Goal: Navigation & Orientation: Understand site structure

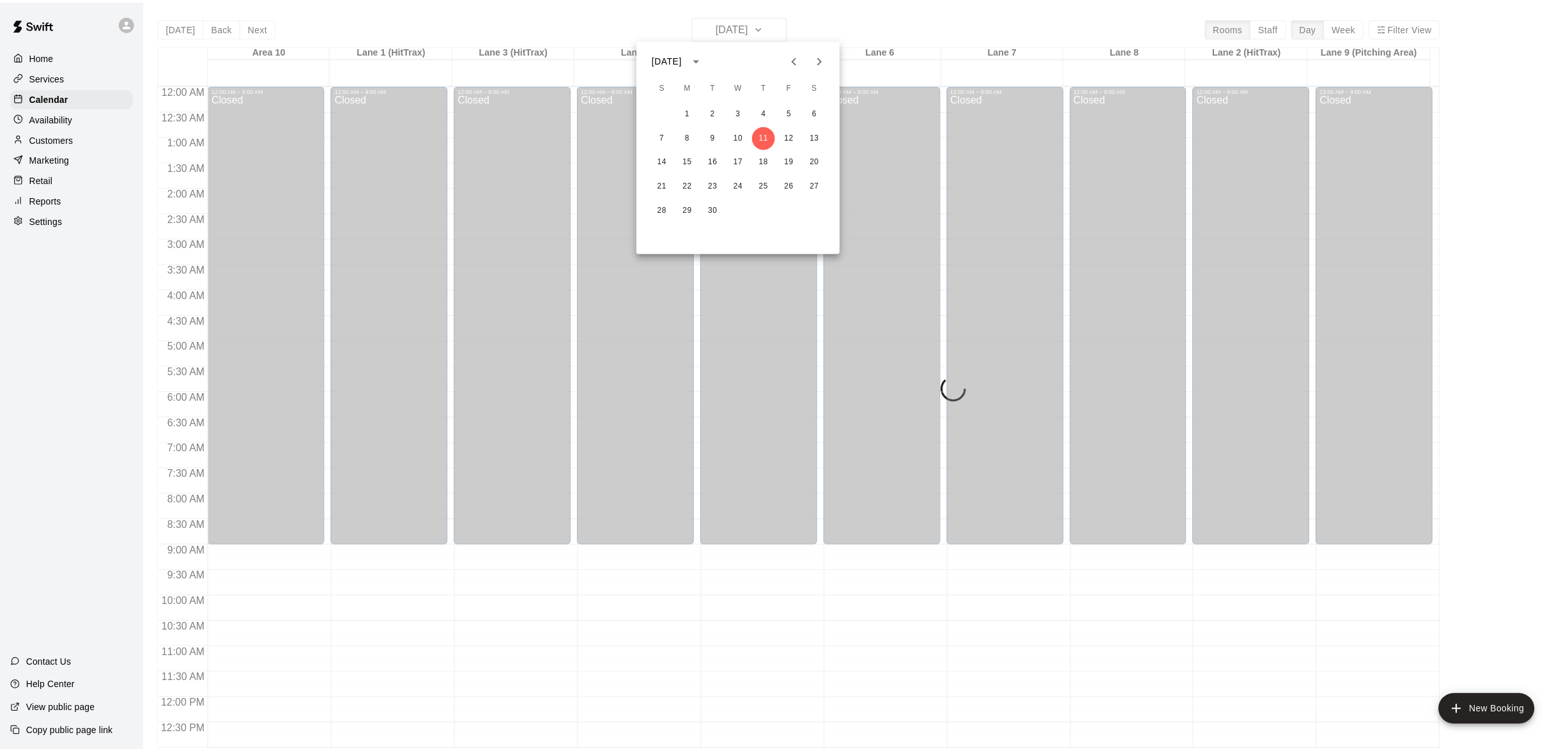
scroll to position [507, 0]
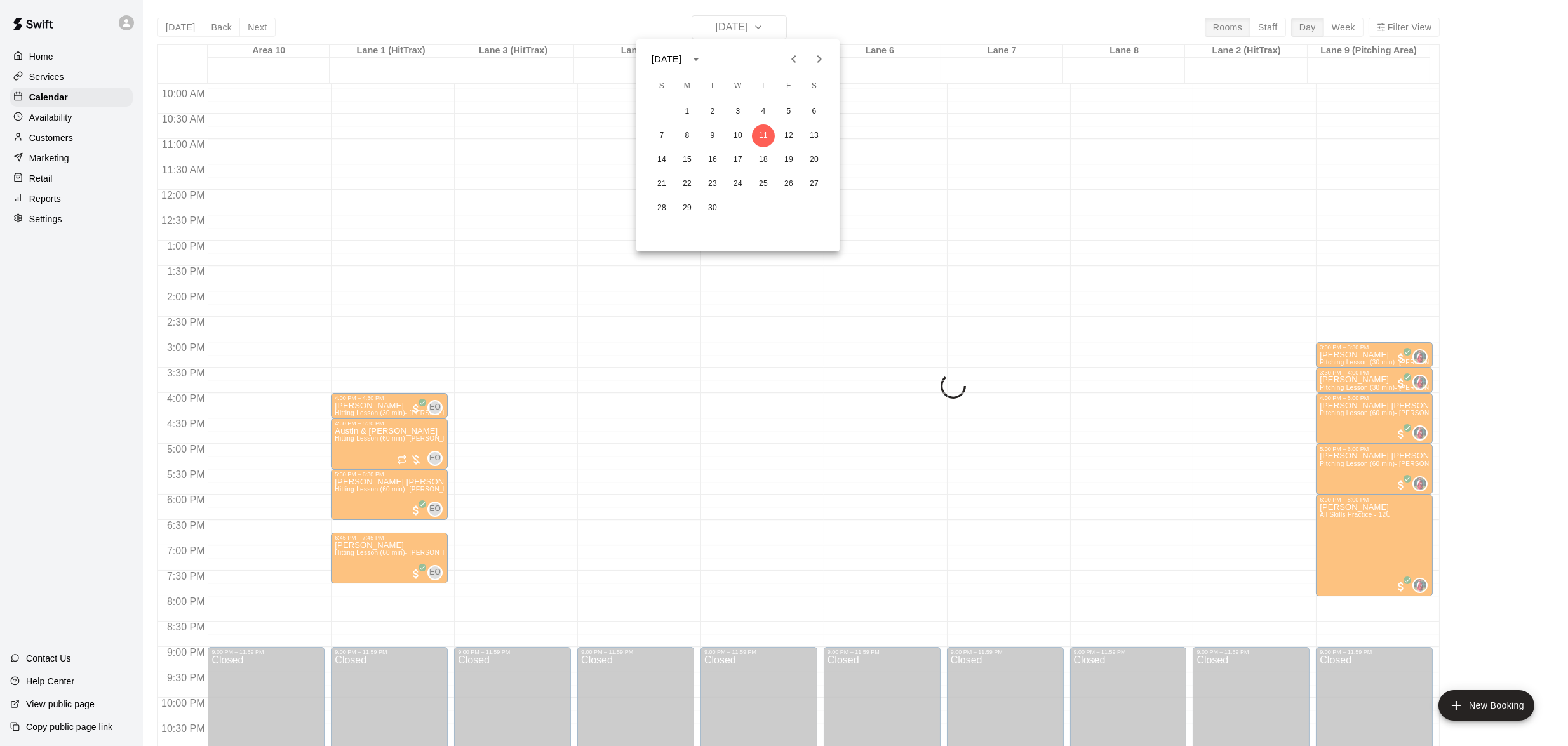
click at [44, 54] on div at bounding box center [784, 373] width 1568 height 746
click at [44, 54] on p "Home" at bounding box center [41, 56] width 24 height 13
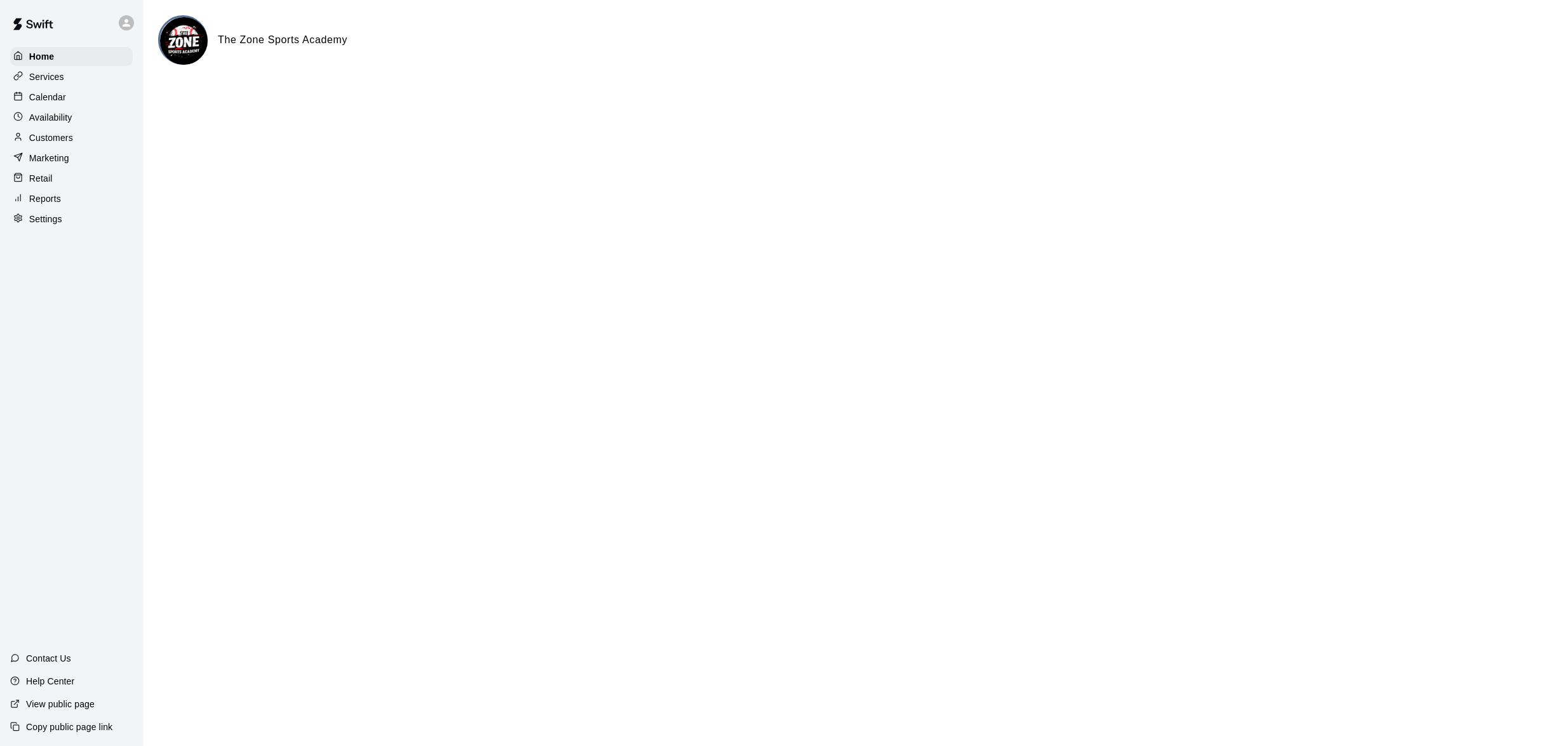
click at [54, 142] on p "Customers" at bounding box center [51, 137] width 44 height 13
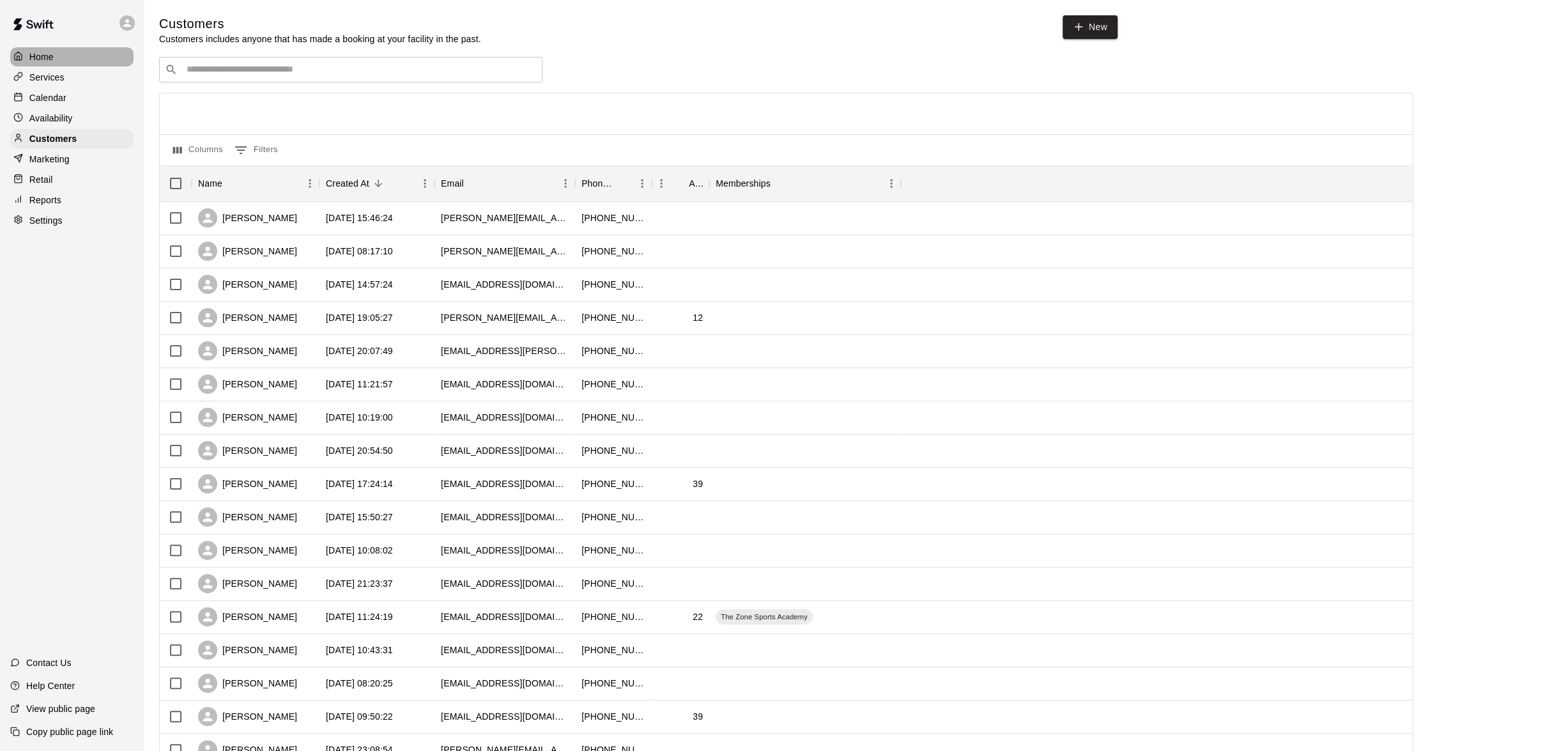
click at [42, 62] on p "Home" at bounding box center [41, 56] width 24 height 13
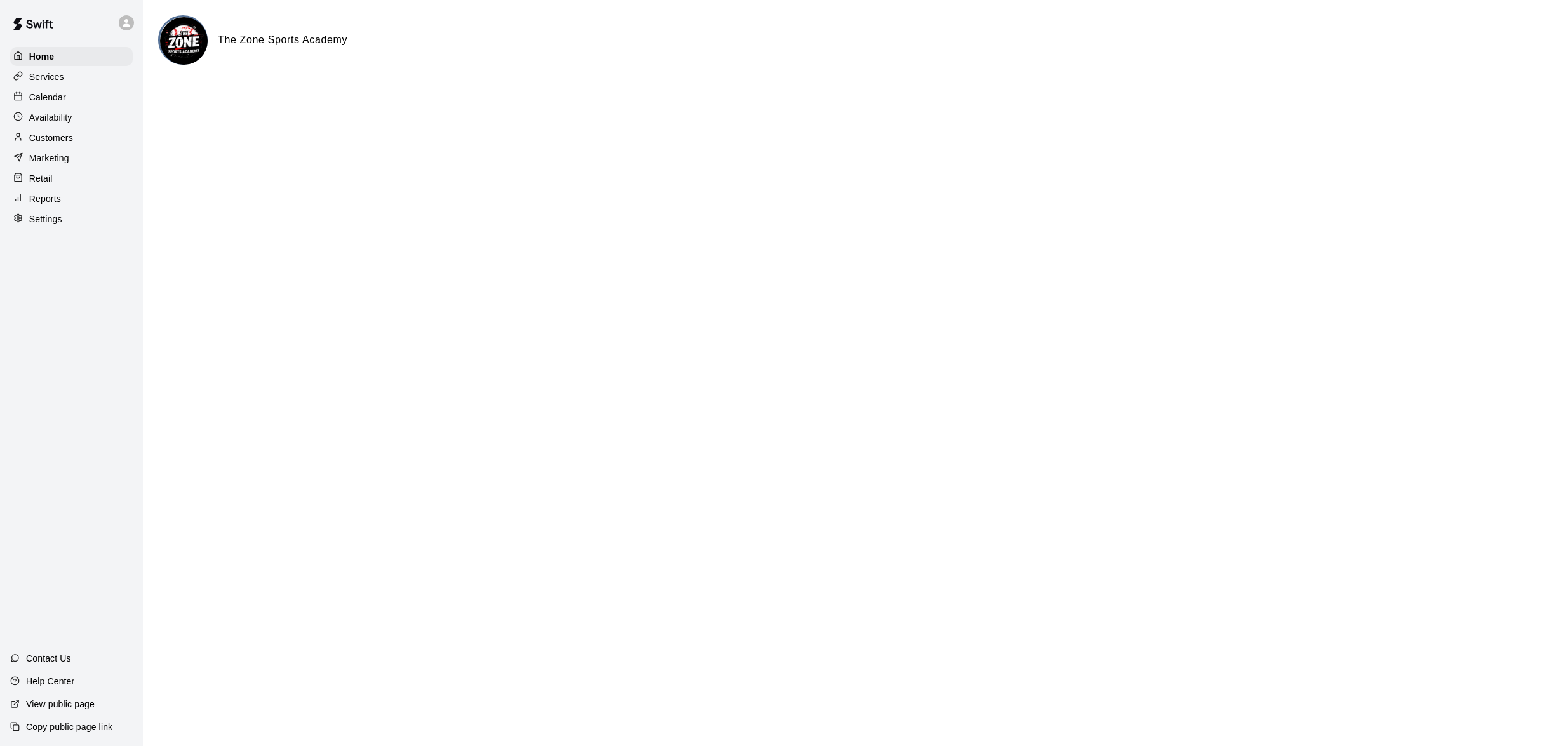
click at [60, 124] on p "Availability" at bounding box center [51, 117] width 43 height 13
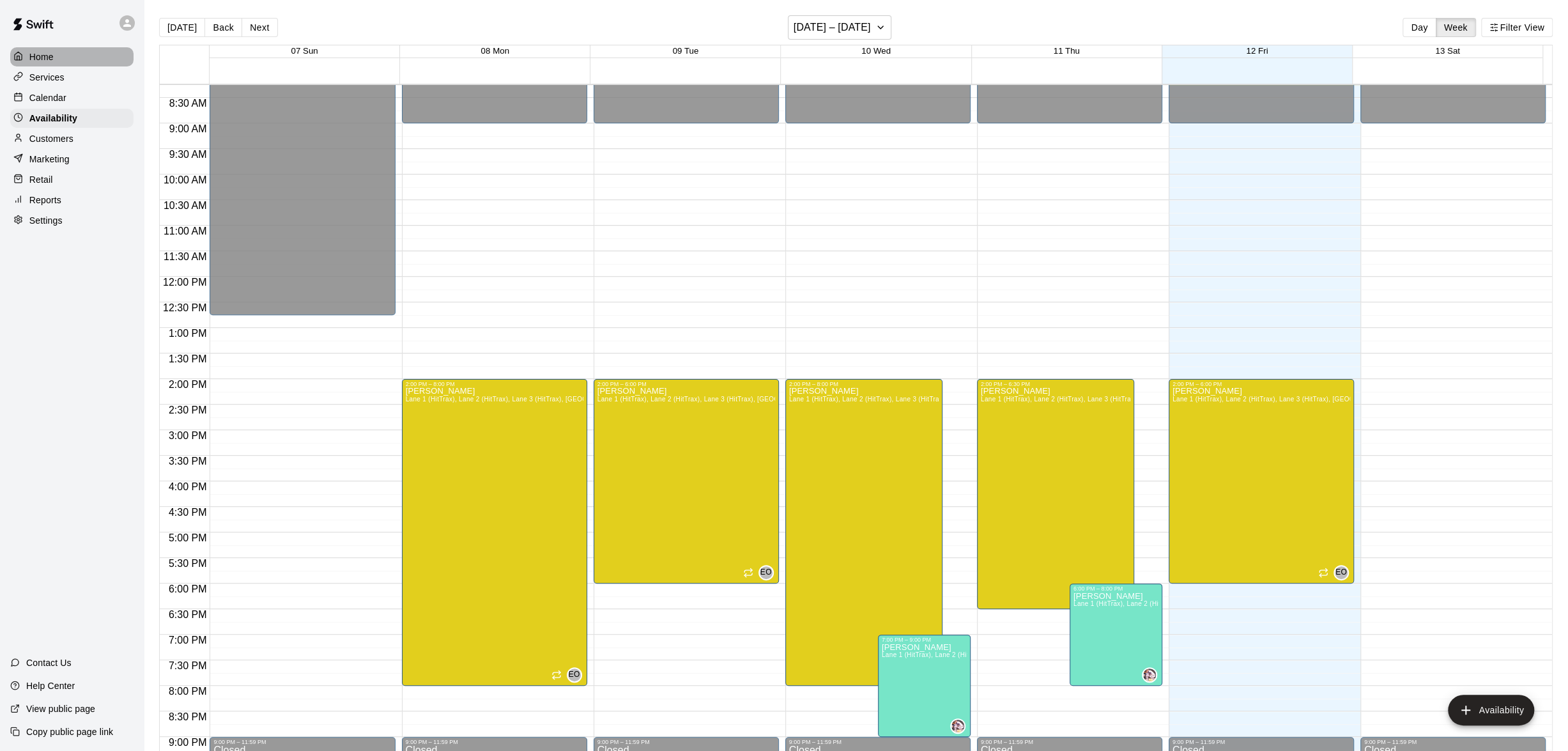
click at [39, 55] on p "Home" at bounding box center [41, 56] width 24 height 13
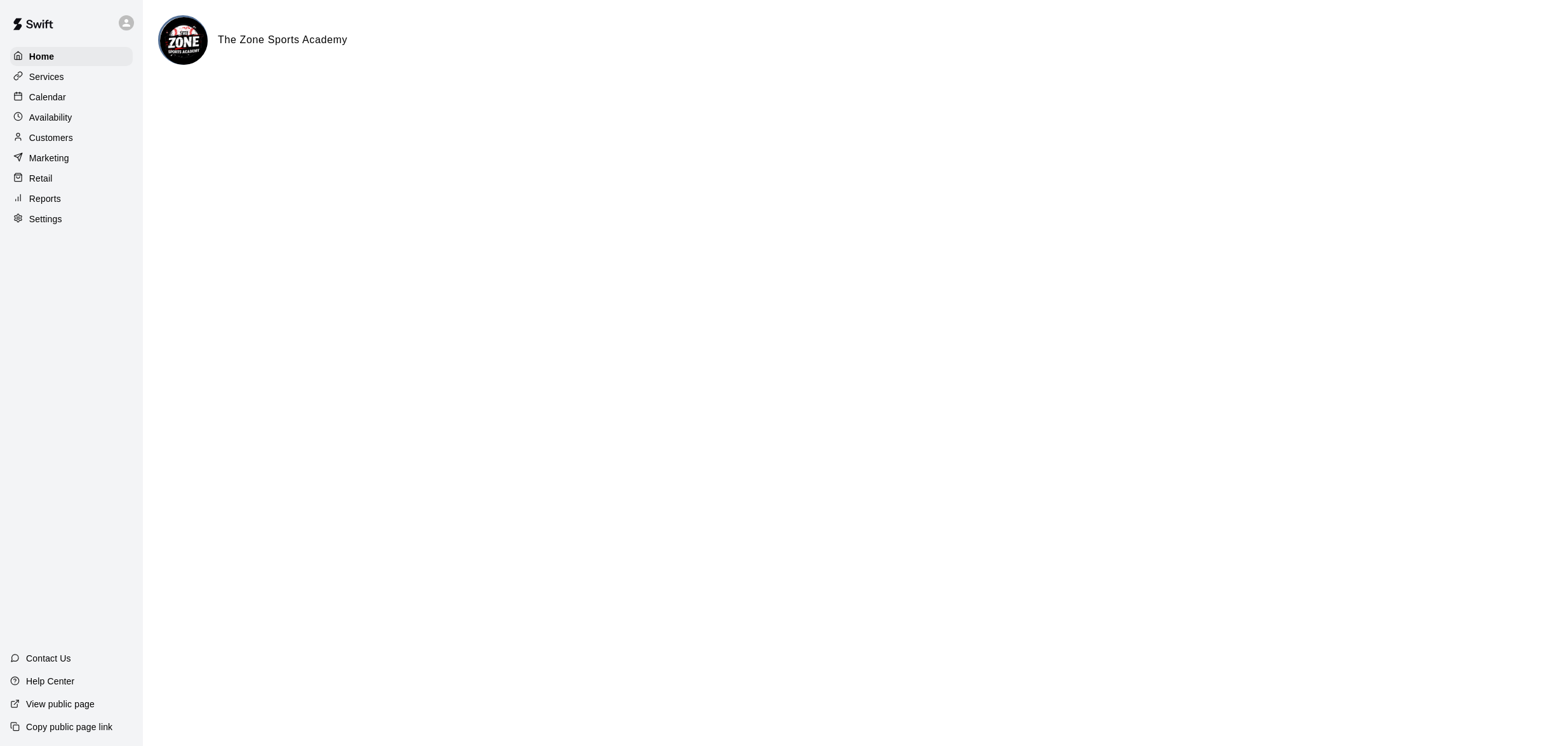
click at [71, 88] on link "Calendar" at bounding box center [71, 97] width 123 height 19
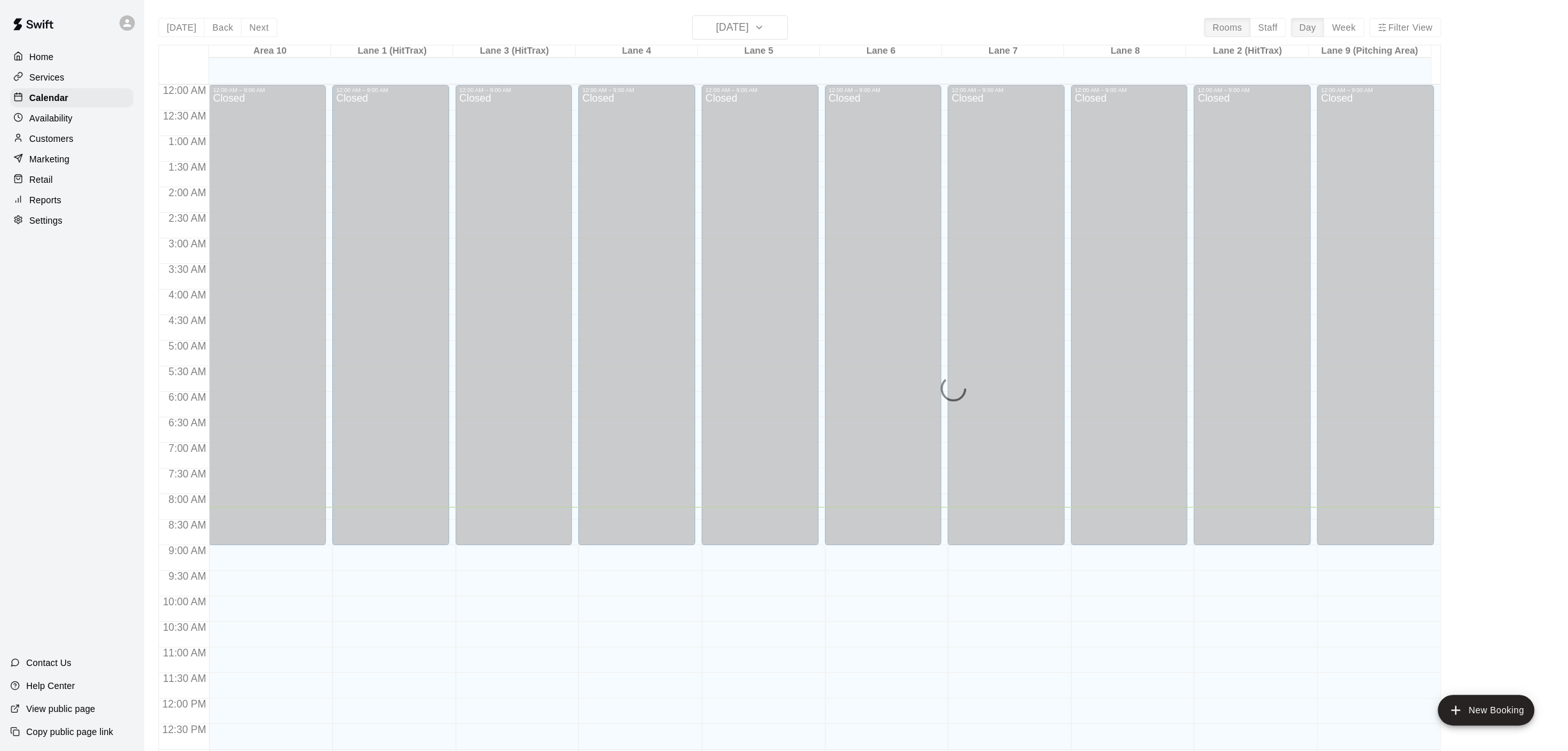
scroll to position [422, 0]
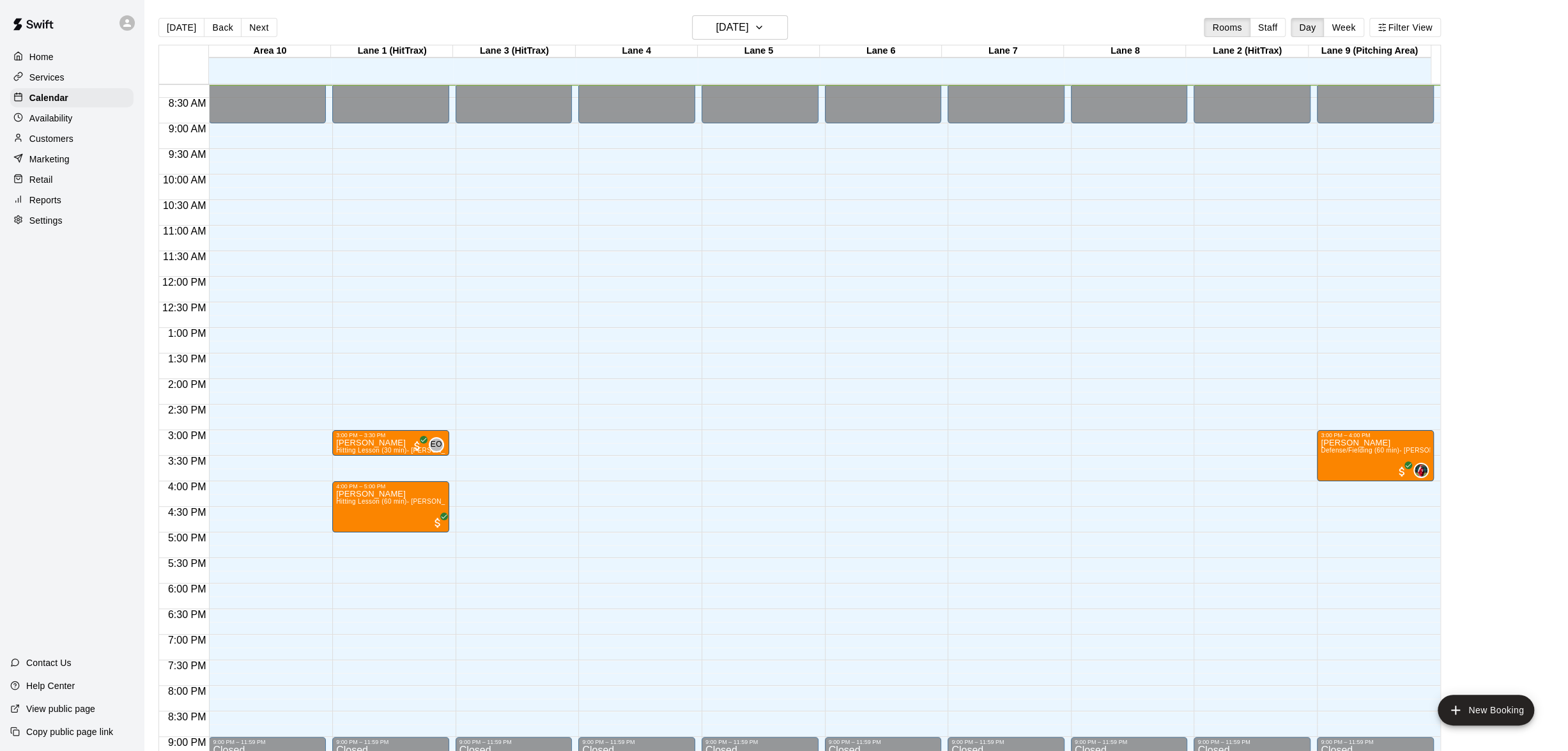
click at [66, 126] on div "Availability" at bounding box center [72, 118] width 123 height 19
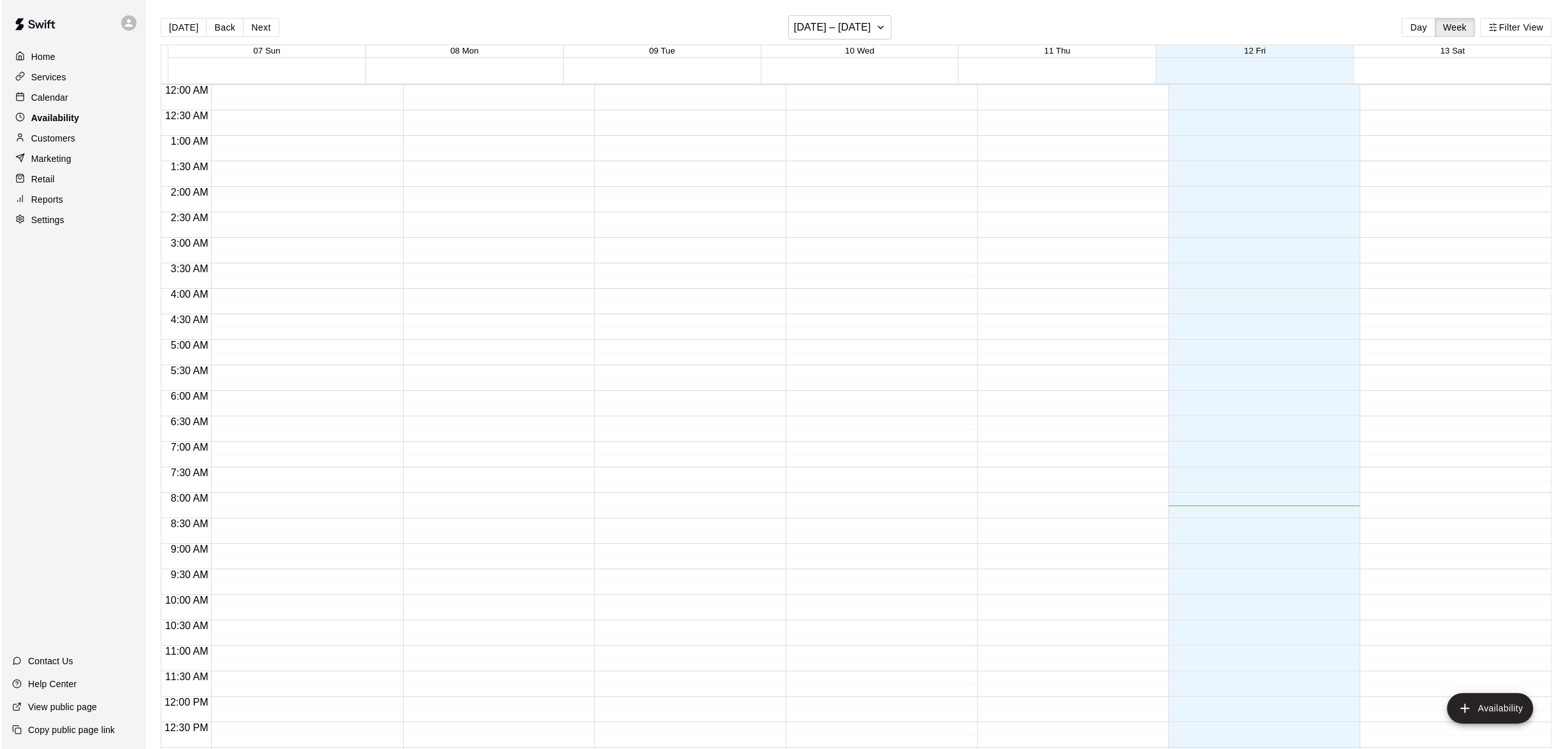
scroll to position [421, 0]
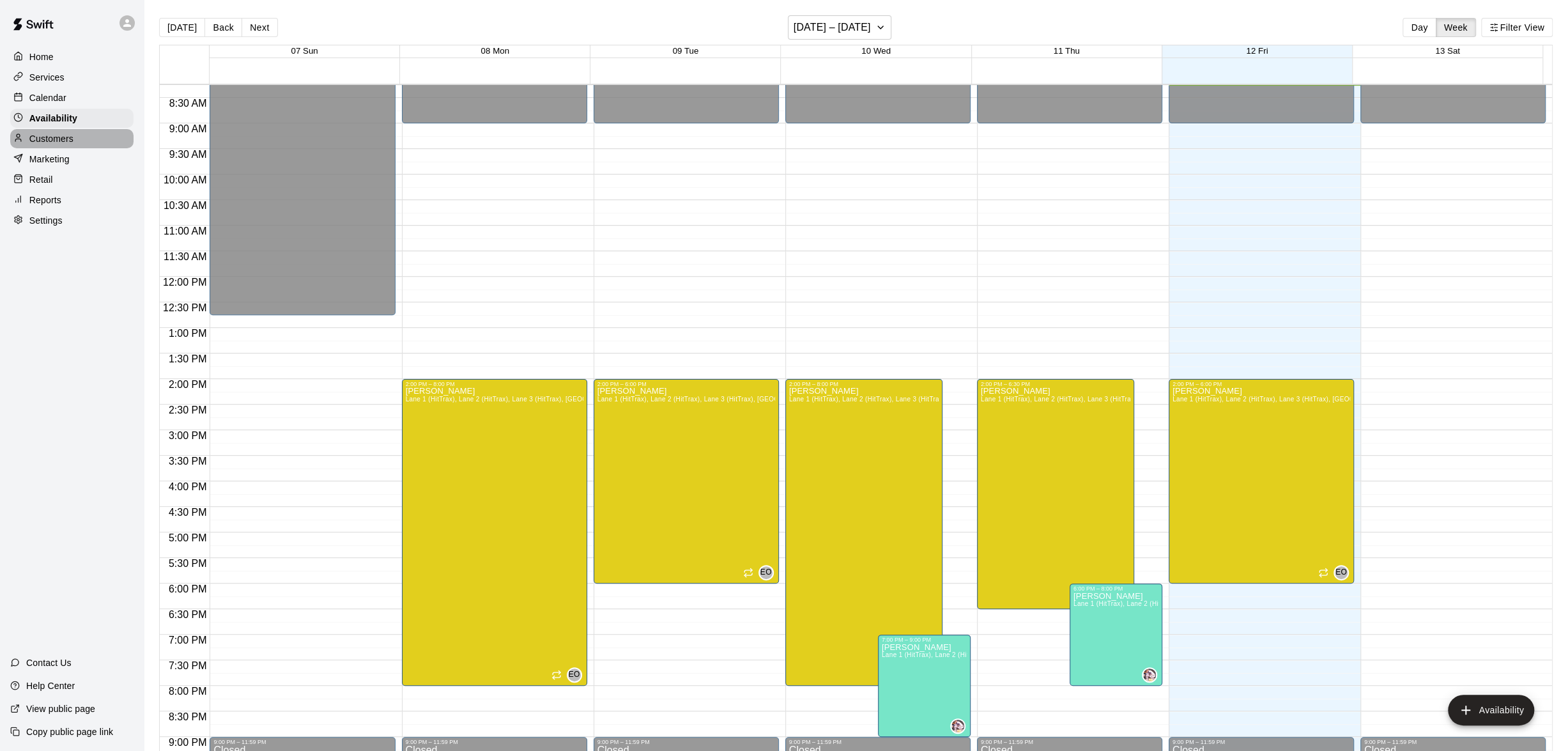
click at [62, 145] on p "Customers" at bounding box center [51, 138] width 44 height 13
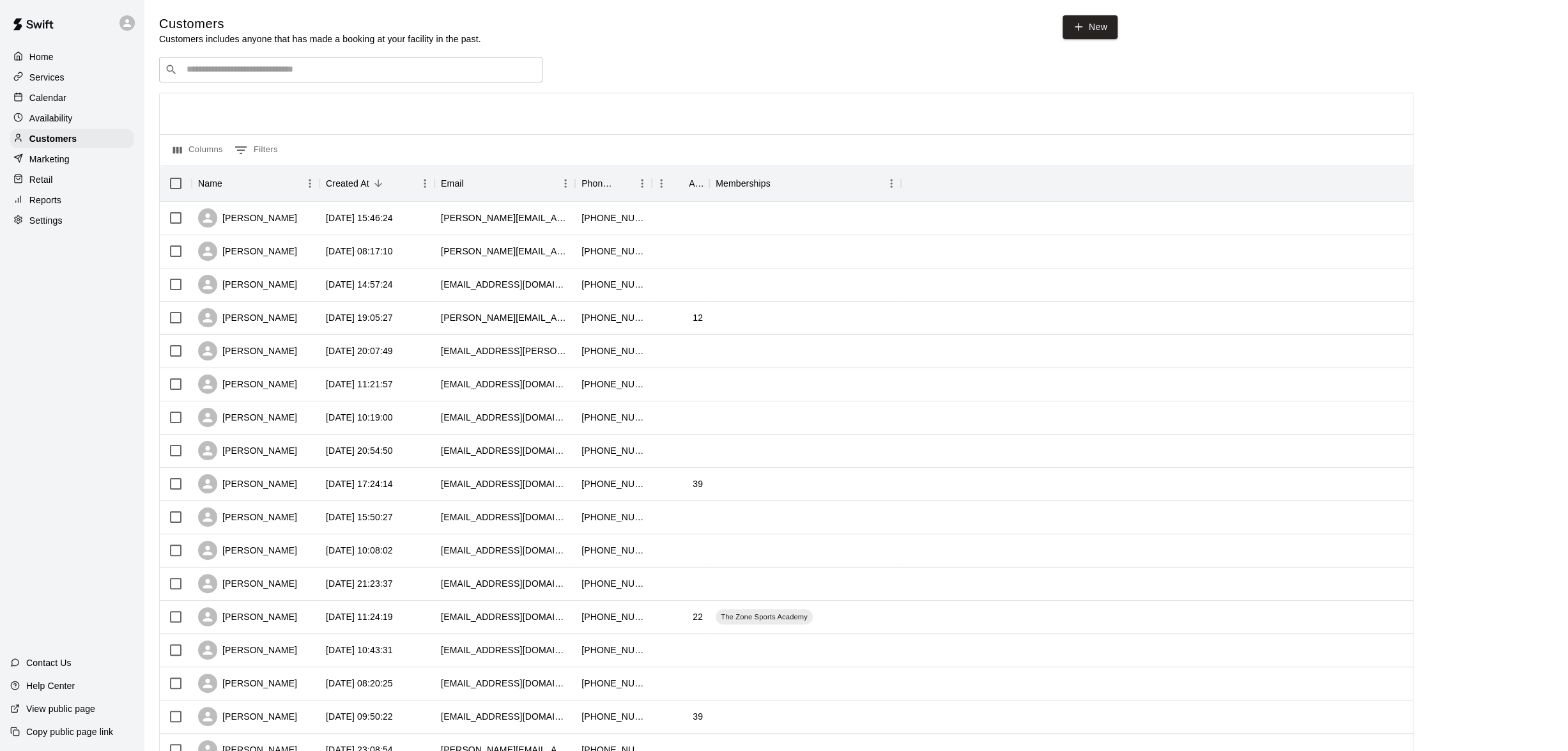
click at [62, 165] on p "Marketing" at bounding box center [49, 159] width 40 height 13
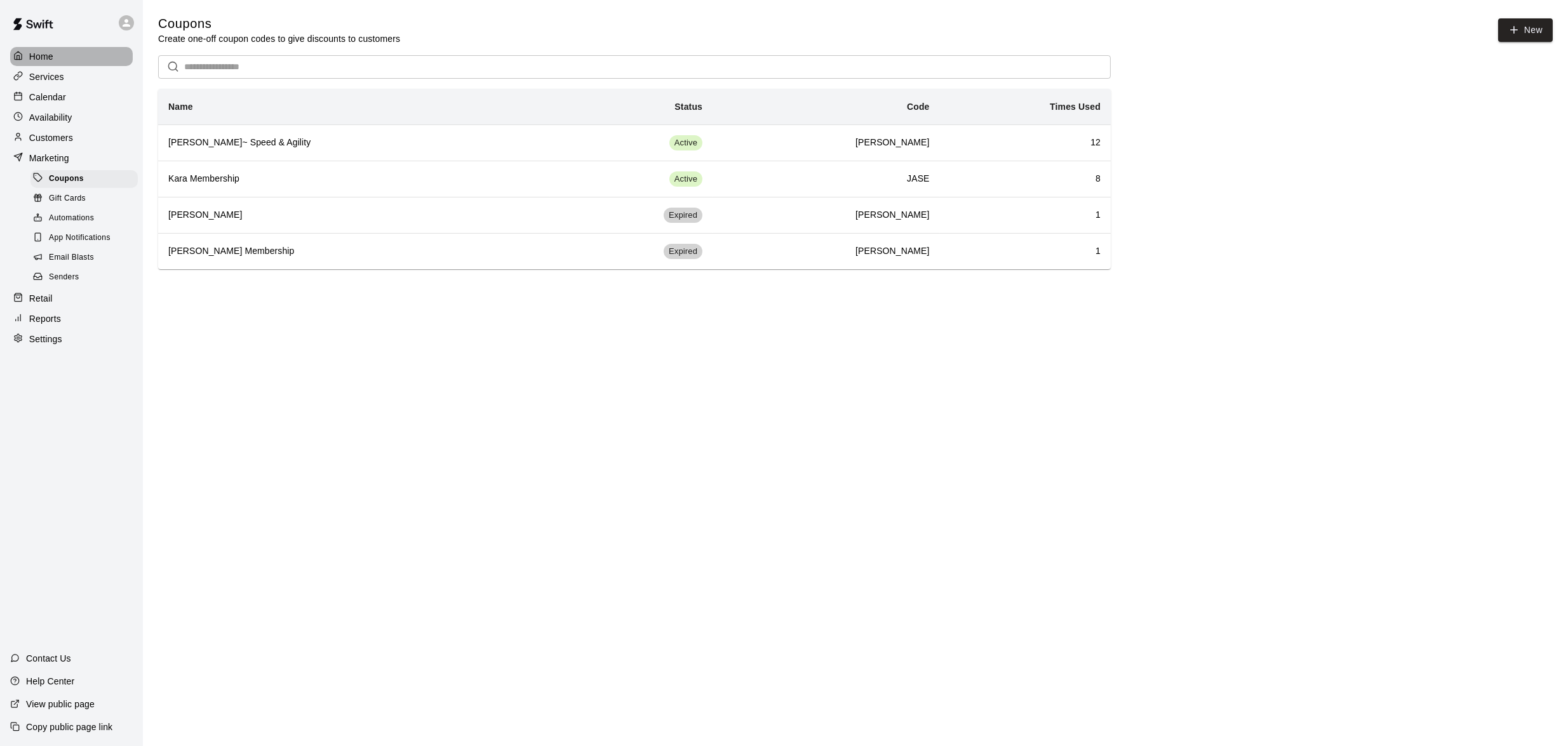
click at [47, 64] on div "Home" at bounding box center [71, 57] width 123 height 19
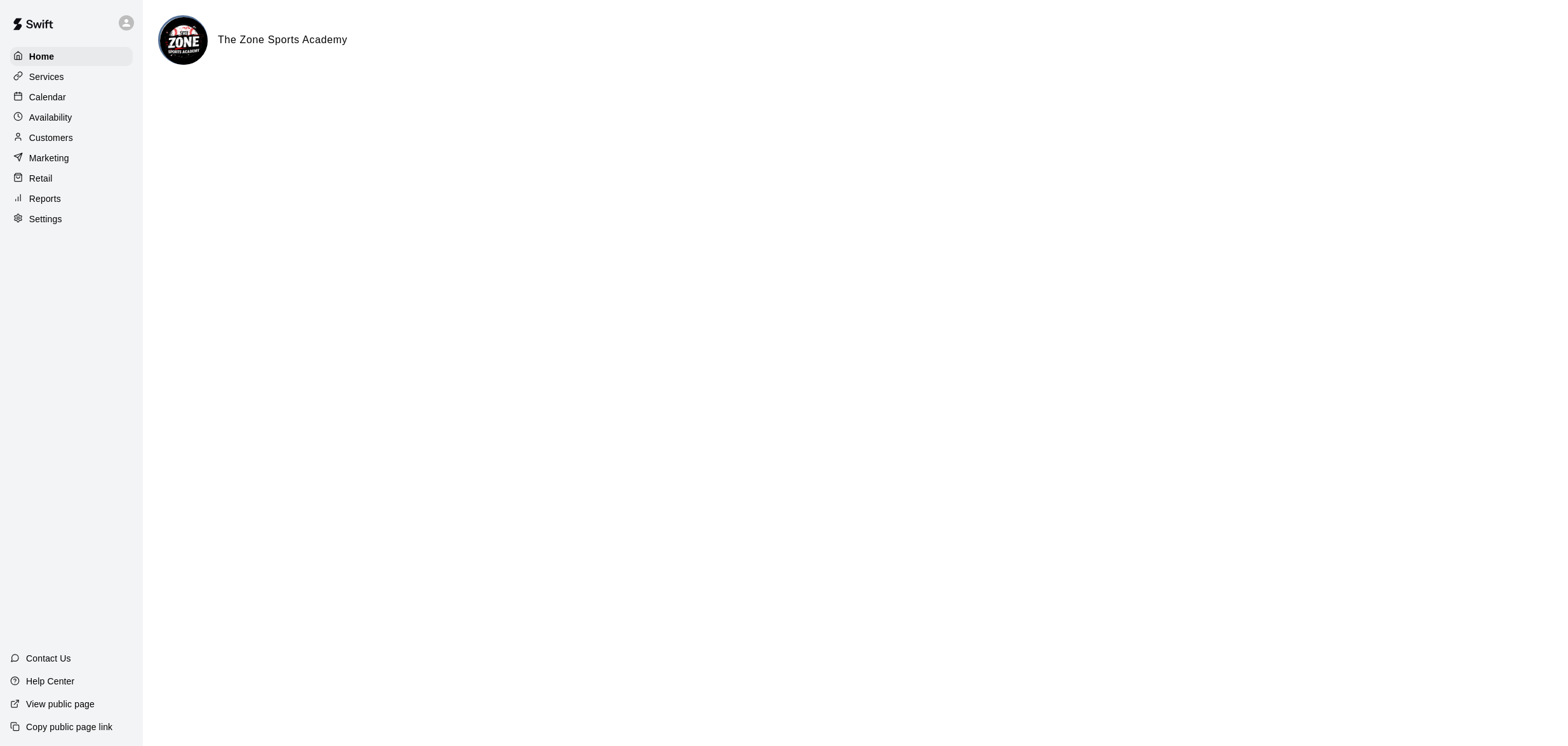
click at [65, 137] on p "Customers" at bounding box center [51, 137] width 44 height 13
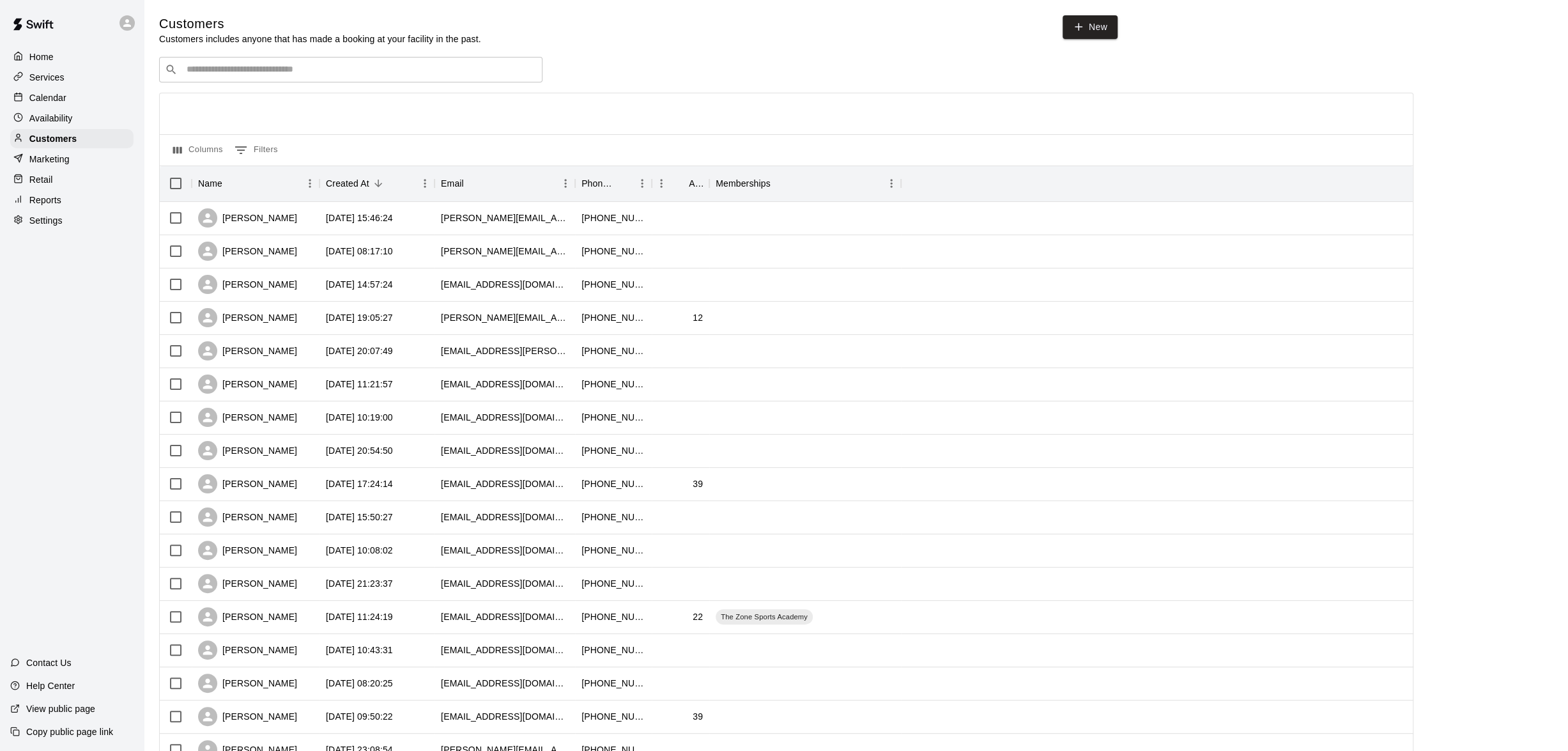
click at [41, 59] on p "Home" at bounding box center [41, 56] width 24 height 13
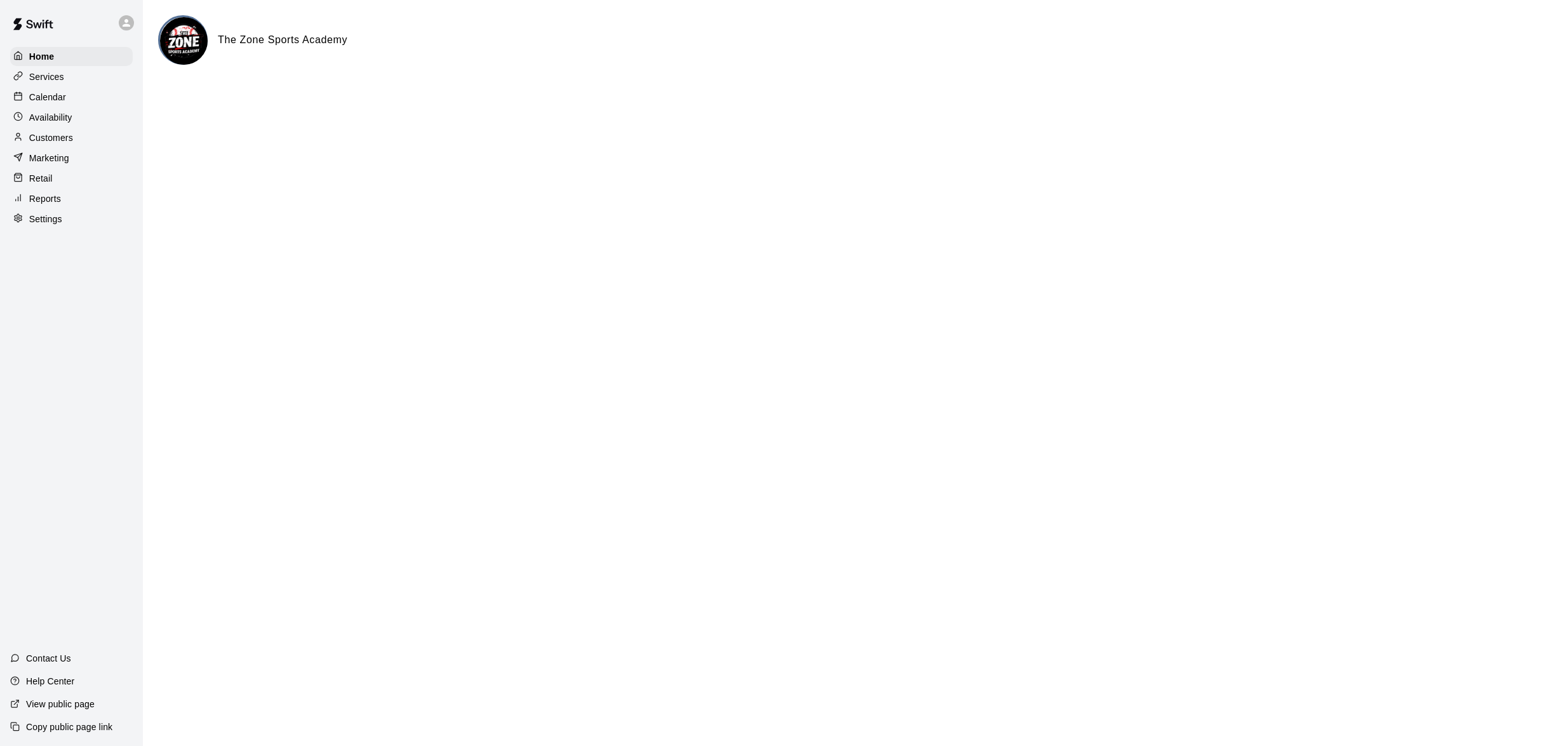
click at [93, 139] on div "Customers" at bounding box center [71, 137] width 123 height 19
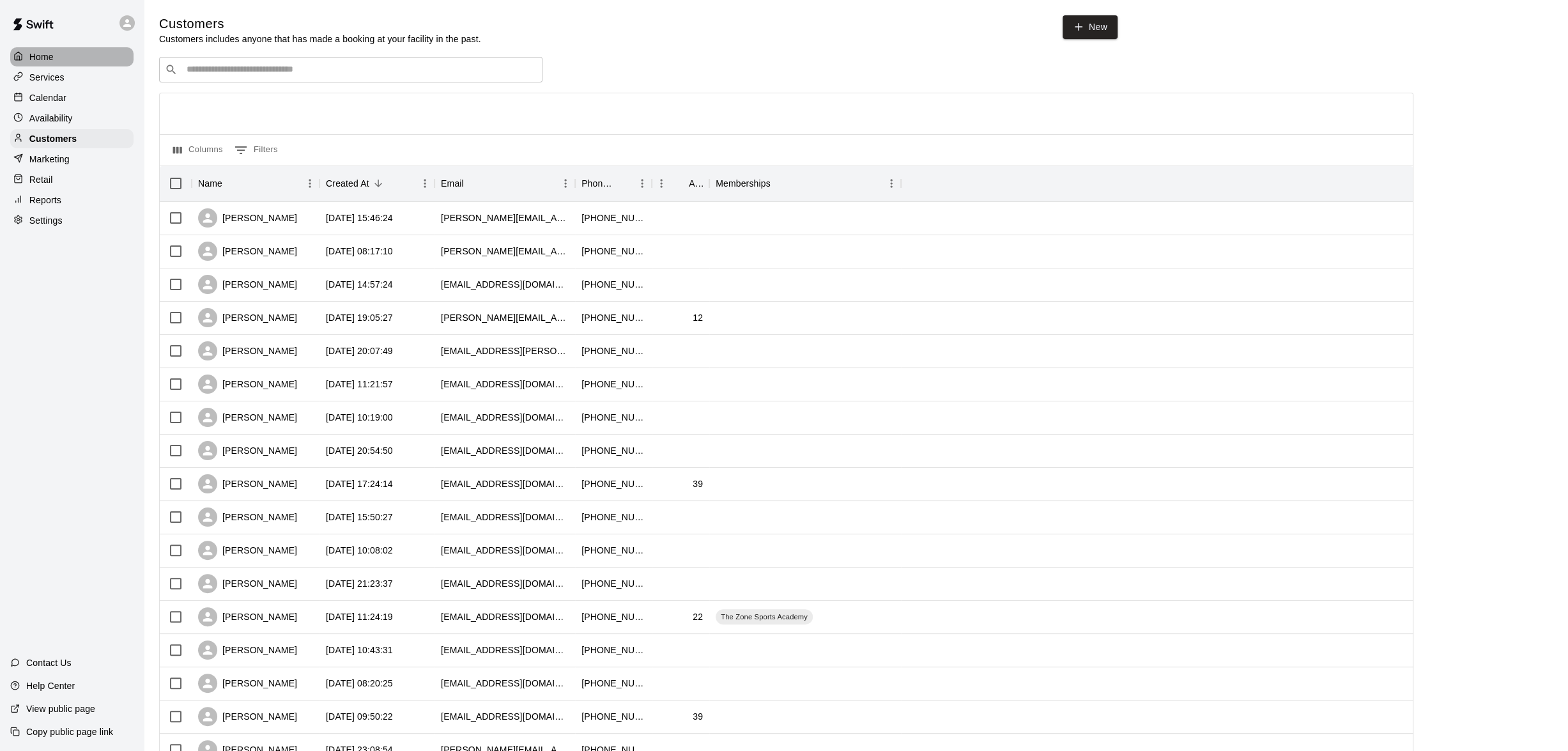
click at [59, 64] on div "Home" at bounding box center [72, 57] width 123 height 19
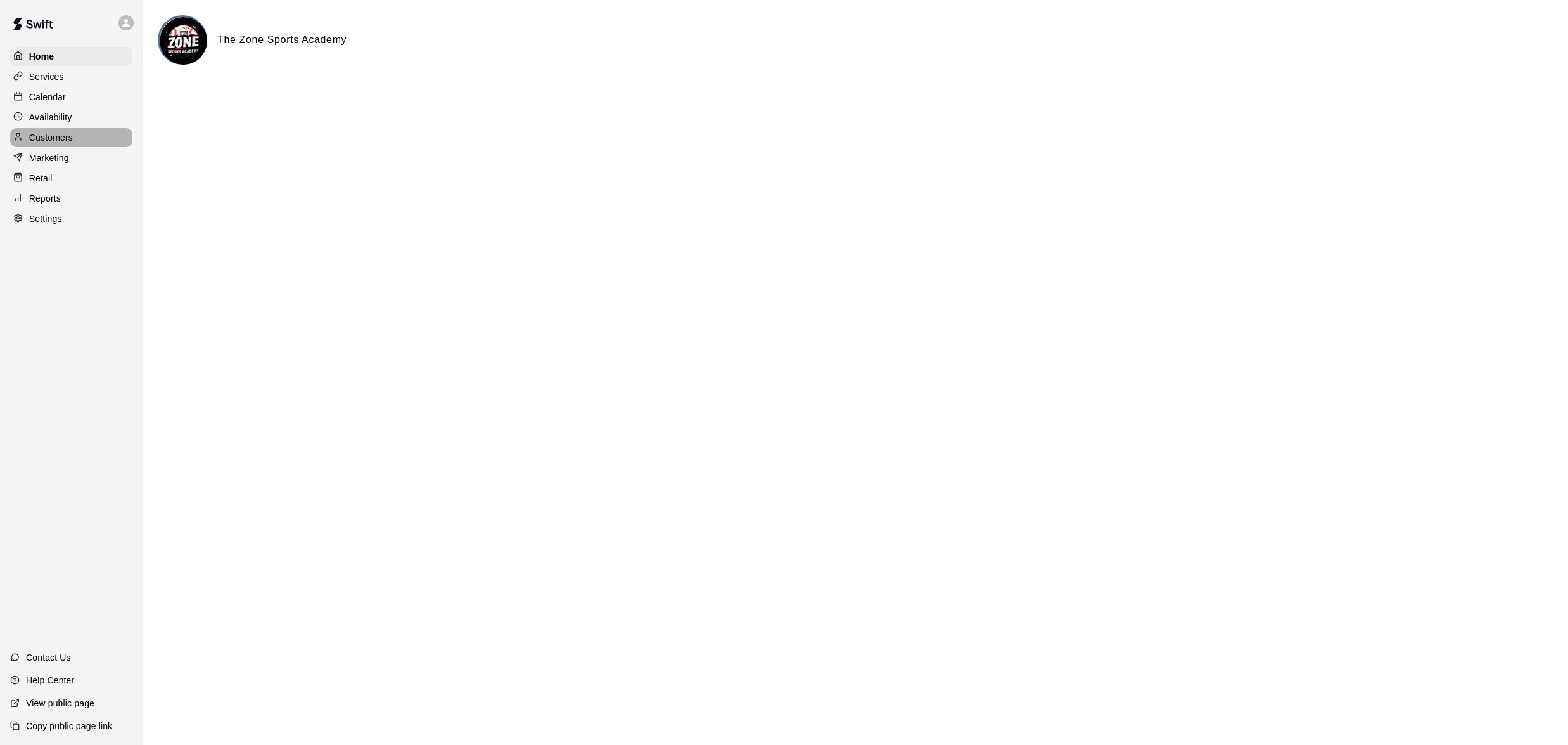
click at [59, 139] on p "Customers" at bounding box center [50, 137] width 44 height 13
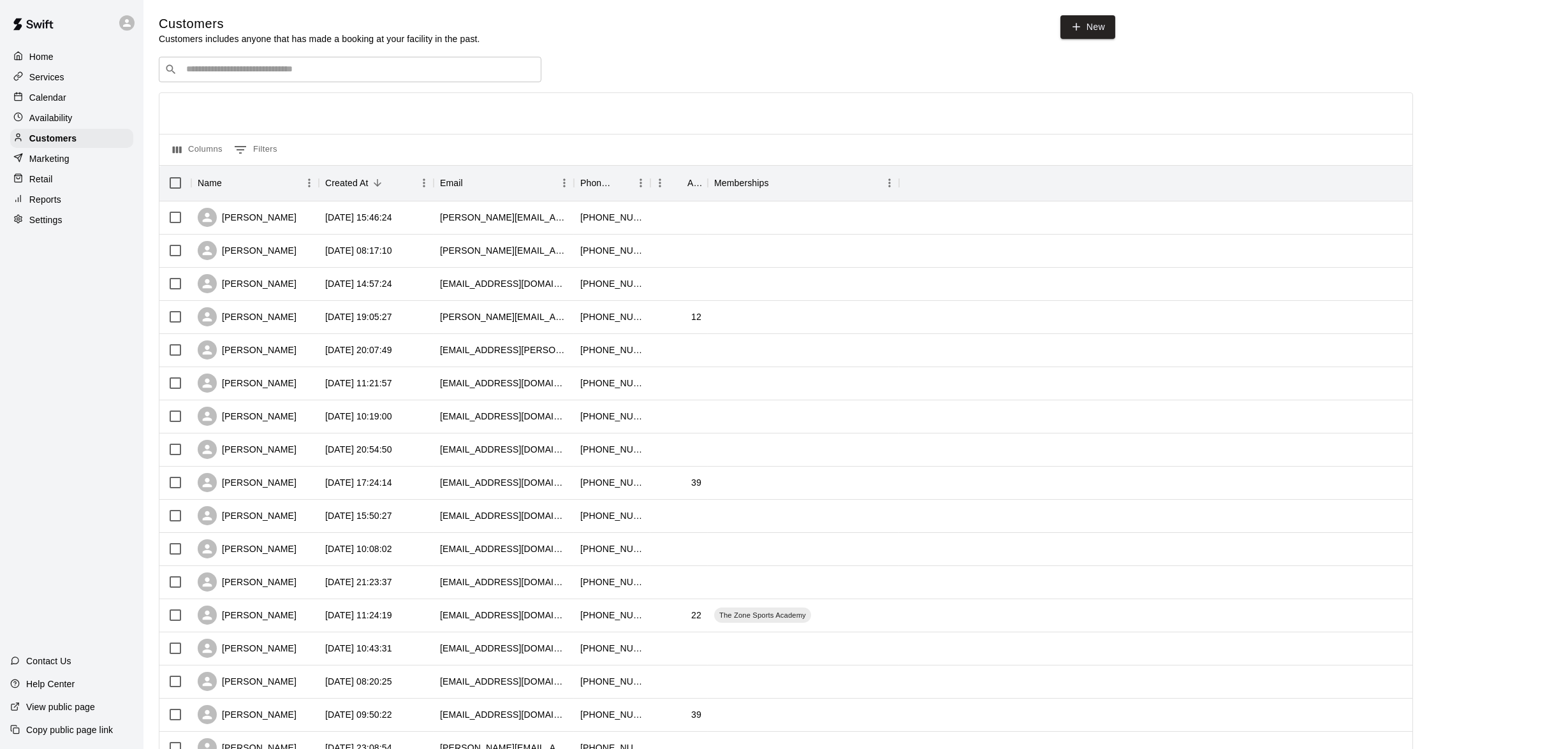
click at [54, 50] on div "Home" at bounding box center [72, 57] width 123 height 19
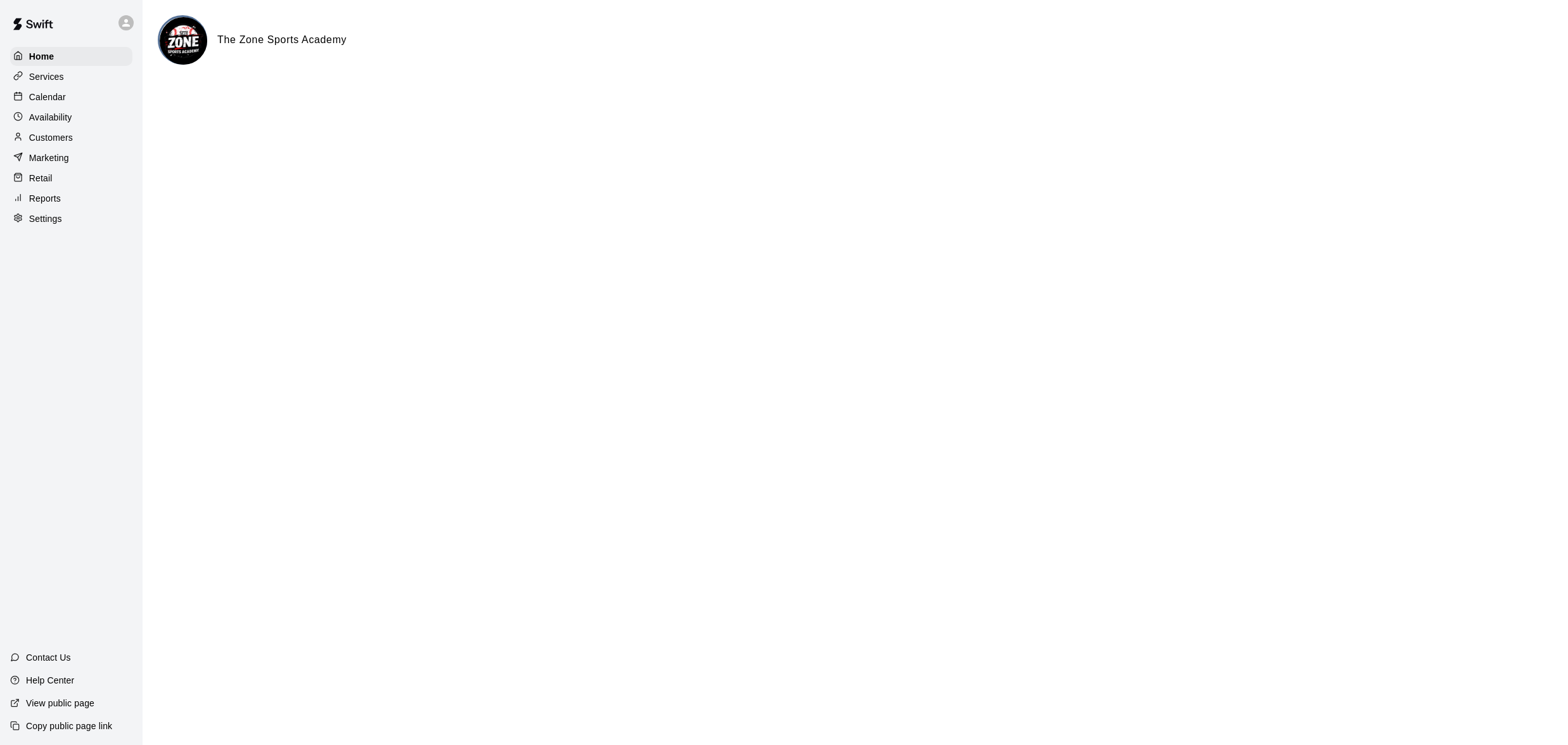
click at [60, 124] on p "Availability" at bounding box center [50, 117] width 43 height 13
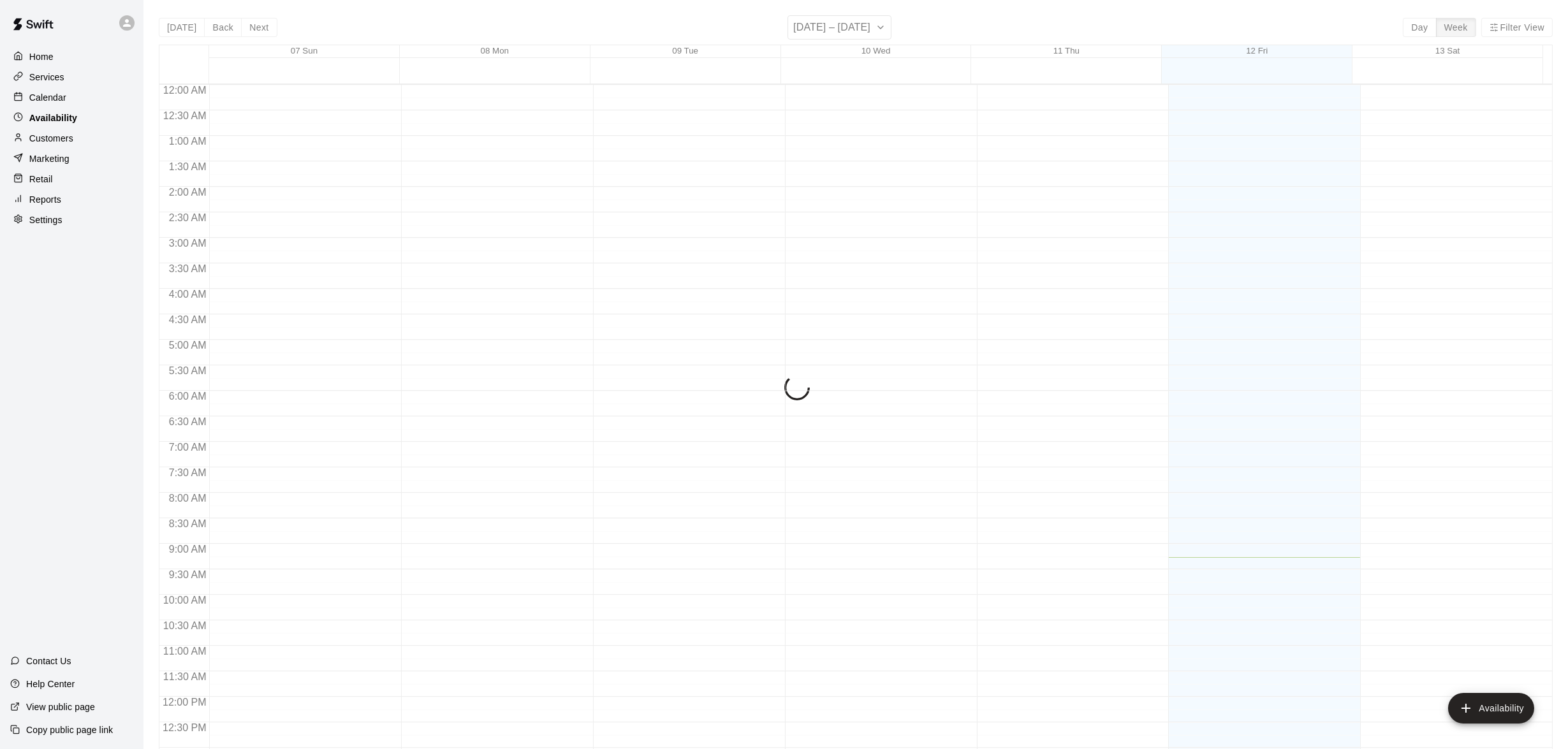
scroll to position [472, 0]
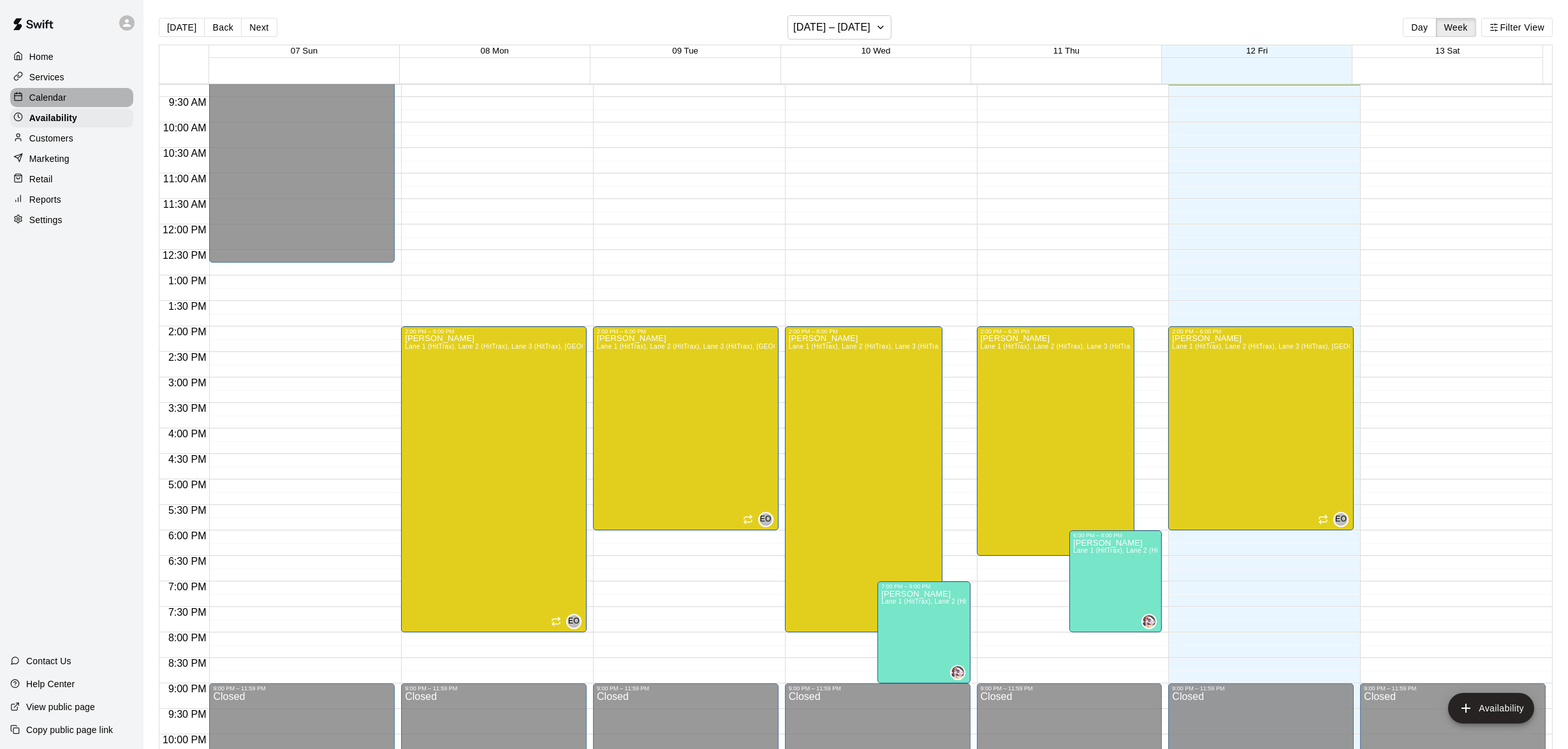
click at [53, 104] on p "Calendar" at bounding box center [47, 97] width 37 height 13
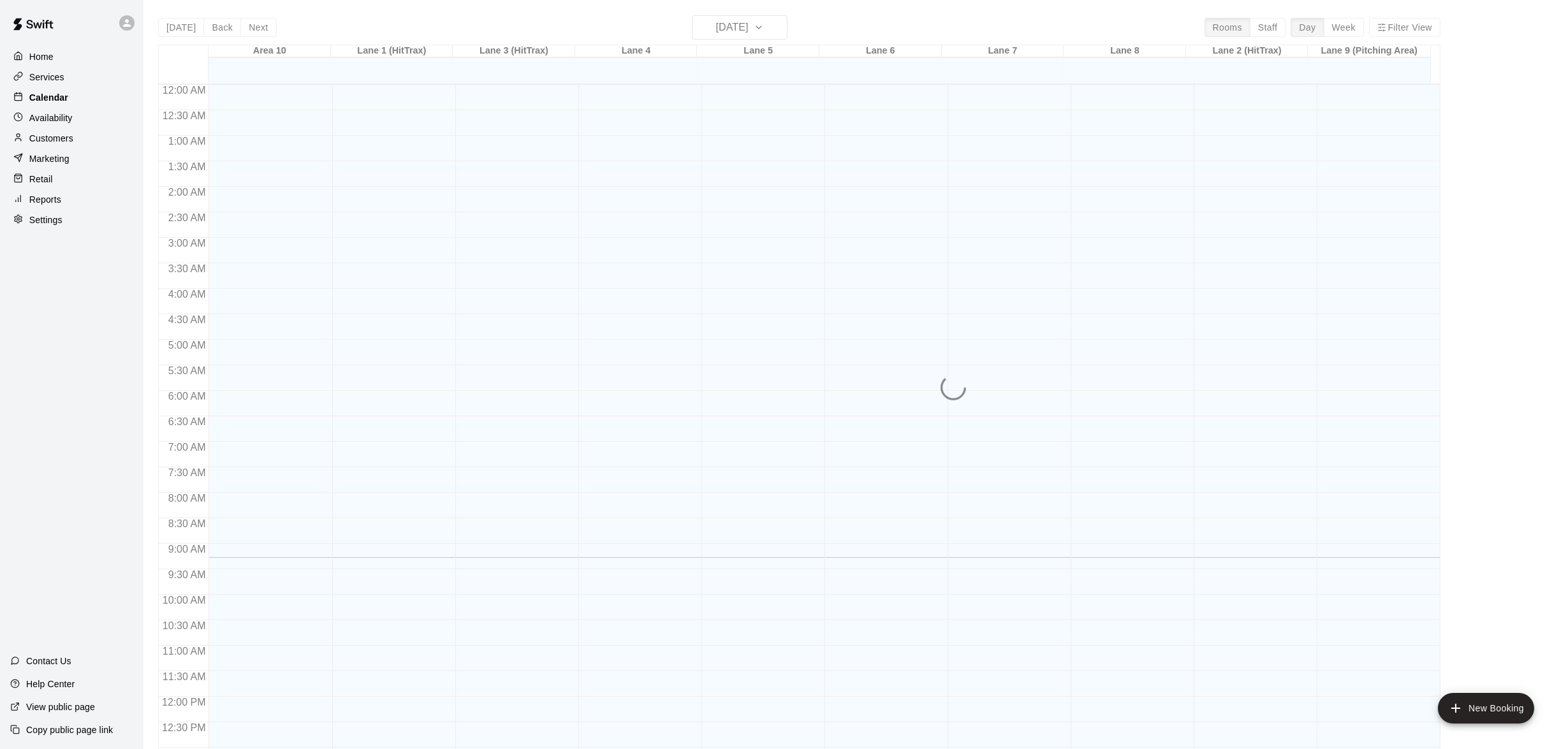
scroll to position [472, 0]
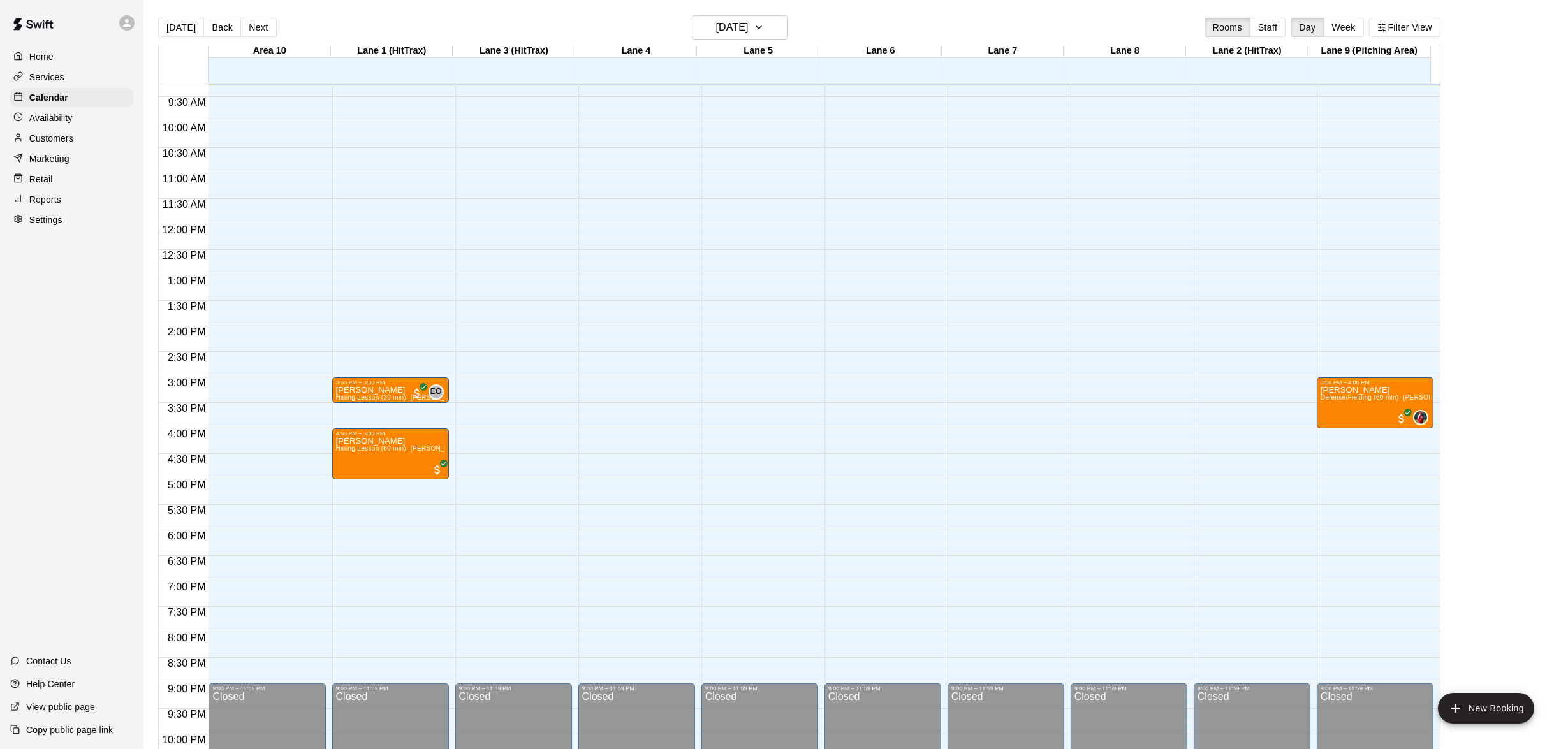
click at [35, 60] on p "Home" at bounding box center [41, 56] width 24 height 13
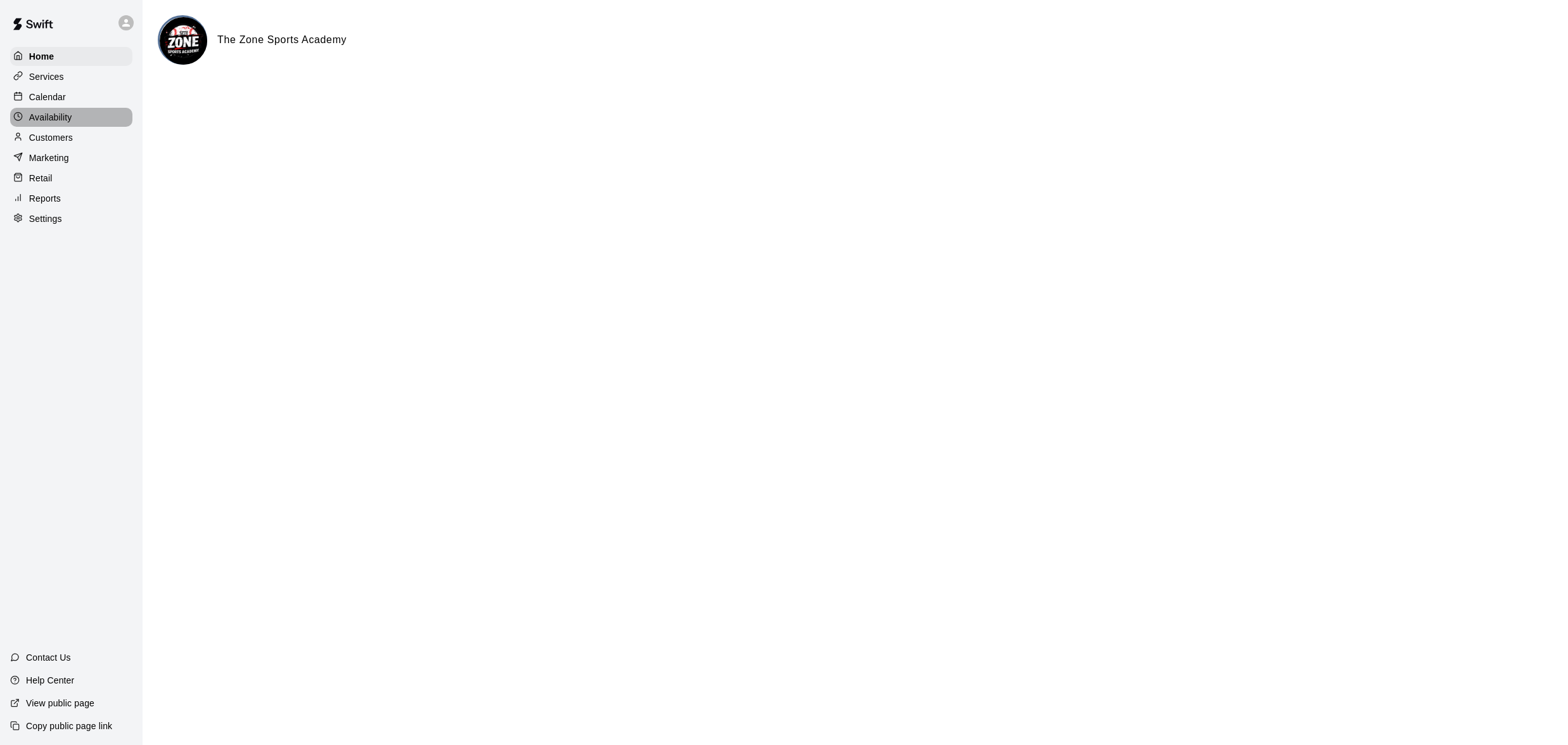
click at [48, 116] on p "Availability" at bounding box center [50, 117] width 43 height 13
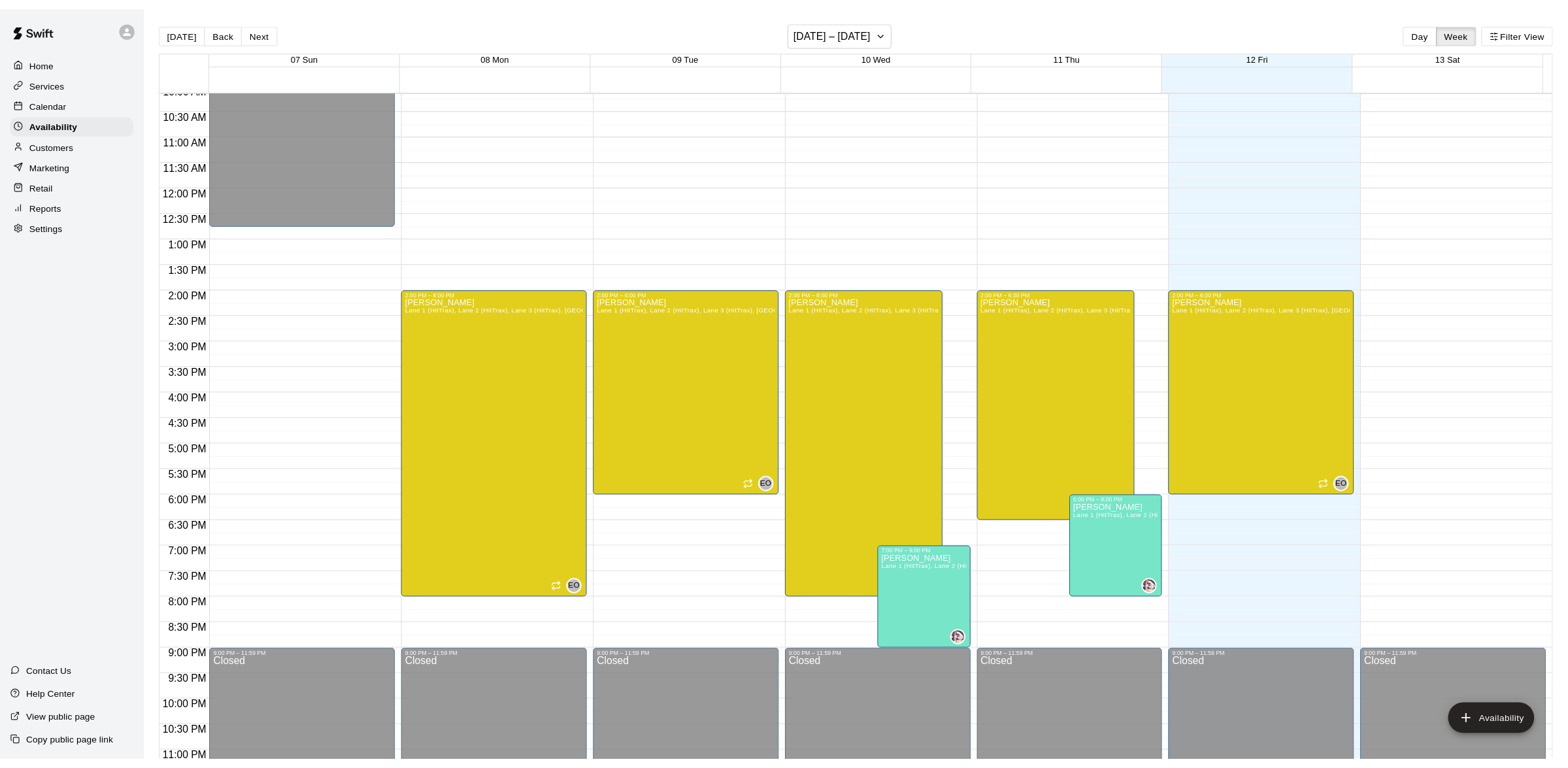
scroll to position [554, 0]
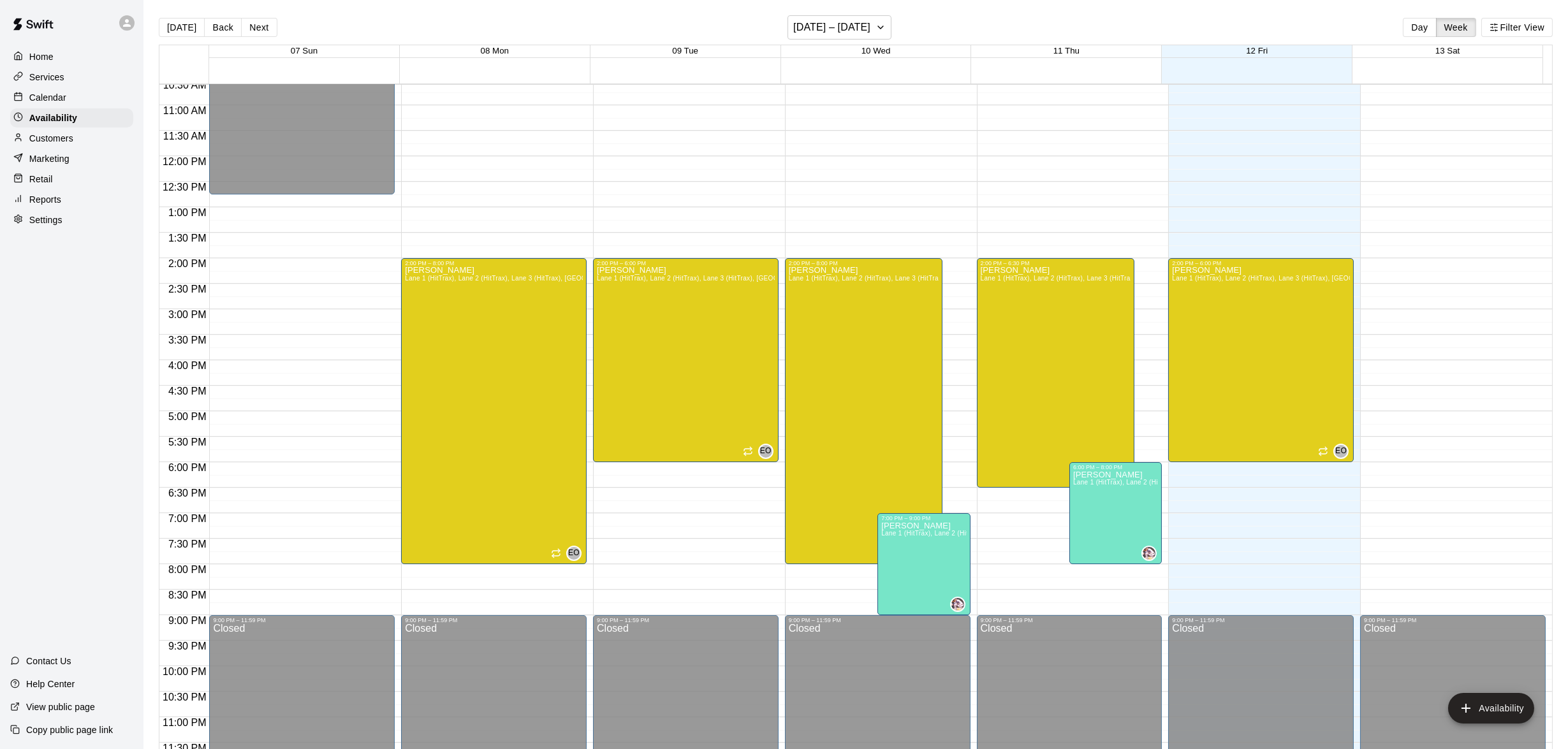
click at [49, 57] on p "Home" at bounding box center [41, 56] width 24 height 13
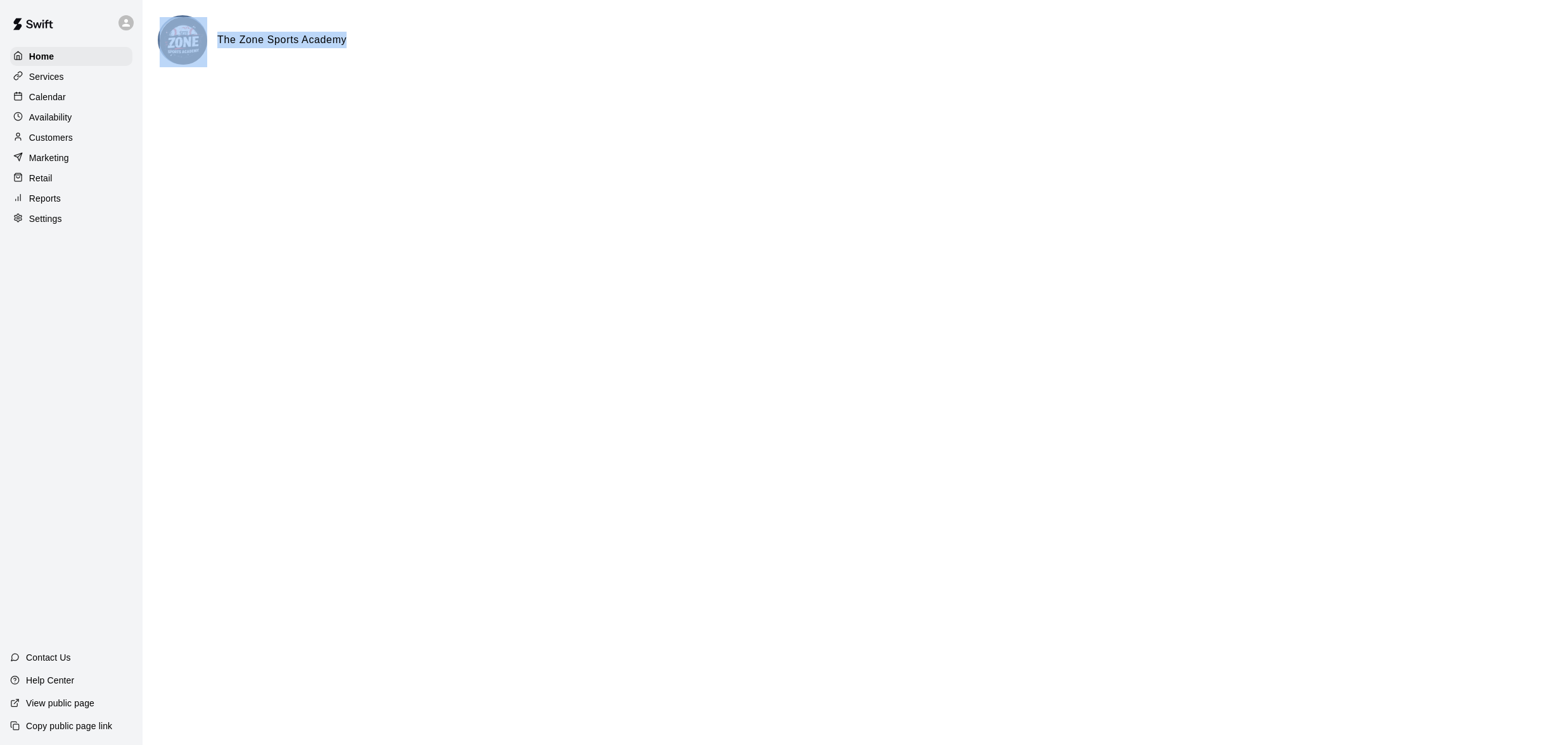
drag, startPoint x: 353, startPoint y: 38, endPoint x: 136, endPoint y: 20, distance: 217.7
click at [136, 20] on div "Home Services Calendar Availability Customers Marketing Retail Reports Settings…" at bounding box center [784, 50] width 1568 height 102
drag, startPoint x: 136, startPoint y: 20, endPoint x: 236, endPoint y: 87, distance: 120.4
click at [236, 87] on div "The Zone Sports Academy" at bounding box center [856, 56] width 1395 height 81
drag, startPoint x: 358, startPoint y: 37, endPoint x: 163, endPoint y: 30, distance: 195.1
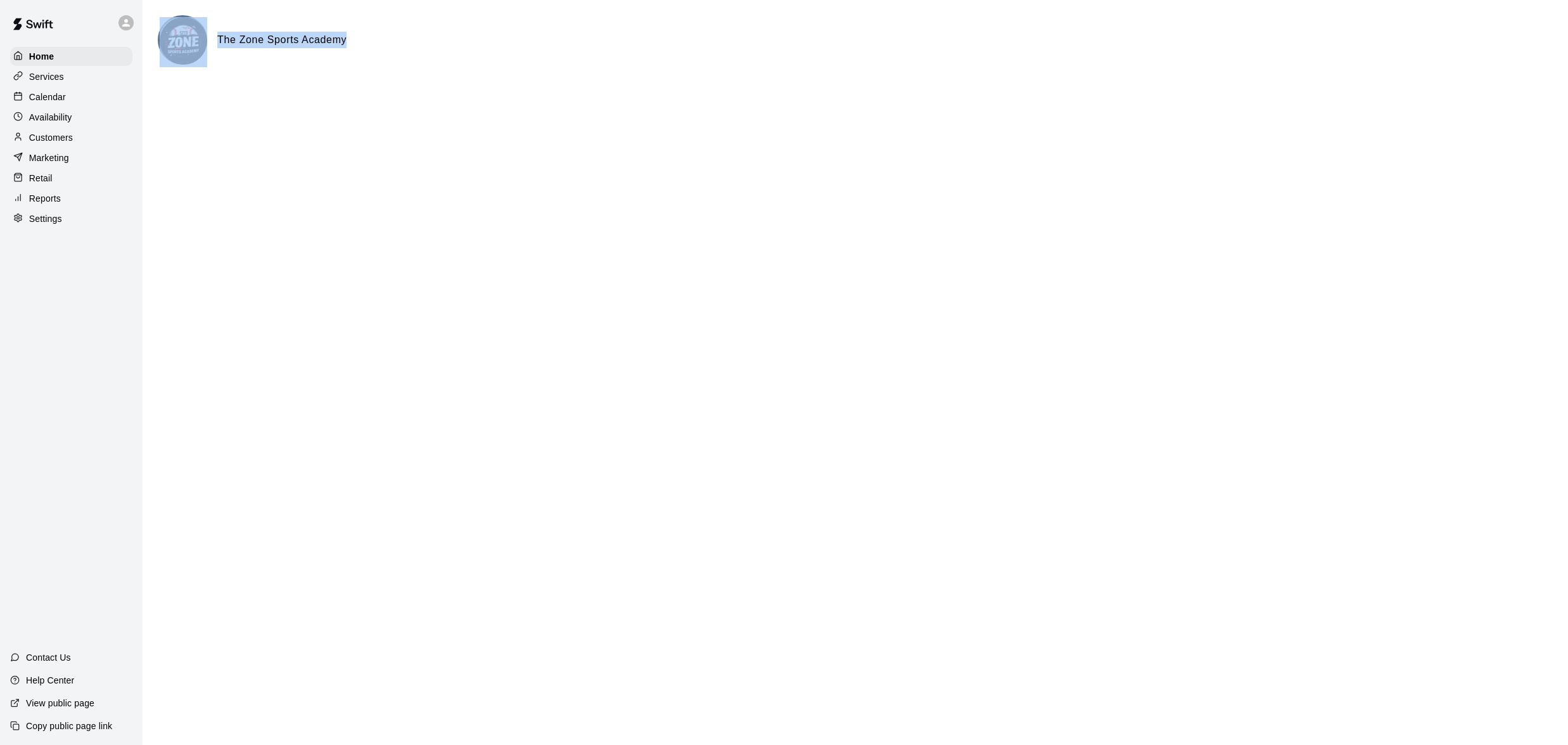
click at [163, 30] on div "The Zone Sports Academy" at bounding box center [856, 40] width 1395 height 49
drag, startPoint x: 163, startPoint y: 30, endPoint x: 232, endPoint y: 67, distance: 78.3
click at [232, 67] on div "The Zone Sports Academy" at bounding box center [856, 56] width 1395 height 81
